Goal: Navigation & Orientation: Understand site structure

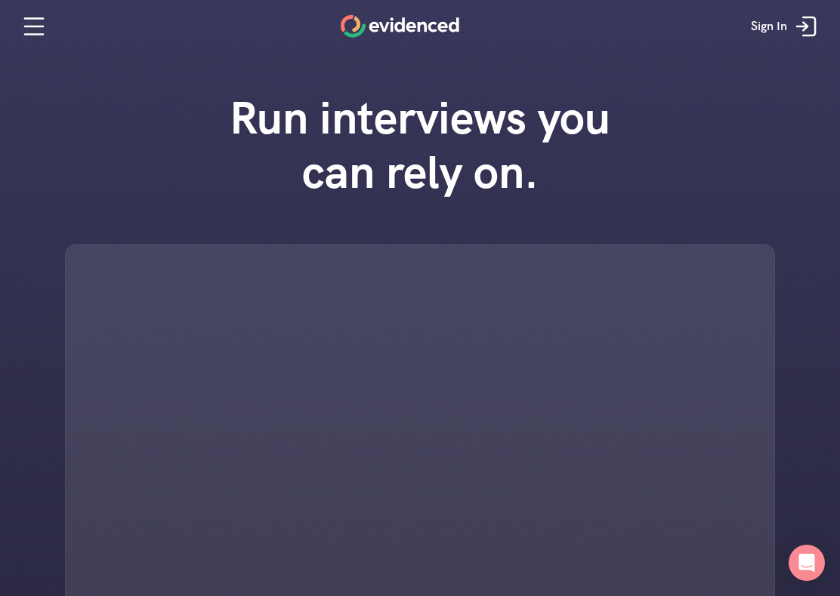
click at [25, 19] on icon at bounding box center [34, 19] width 18 height 0
click at [28, 34] on icon at bounding box center [34, 34] width 18 height 0
click at [21, 34] on icon at bounding box center [34, 26] width 30 height 30
